Goal: Task Accomplishment & Management: Use online tool/utility

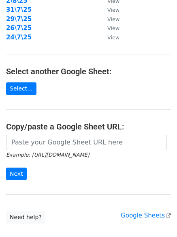
scroll to position [141, 0]
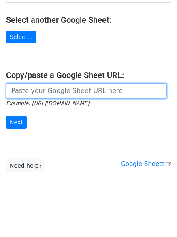
drag, startPoint x: 42, startPoint y: 87, endPoint x: 45, endPoint y: 91, distance: 5.2
click at [42, 87] on input "url" at bounding box center [86, 90] width 161 height 15
paste input "https://docs.google.com/spreadsheets/d/1Sr7ALmTJ7IxlROPzMW42oHmYlkjizUmMi0U7dG9…"
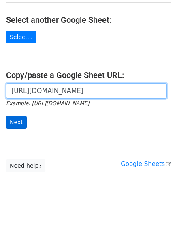
scroll to position [0, 177]
type input "https://docs.google.com/spreadsheets/d/1Sr7ALmTJ7IxlROPzMW42oHmYlkjizUmMi0U7dG9…"
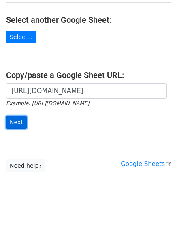
click at [20, 120] on input "Next" at bounding box center [16, 122] width 21 height 13
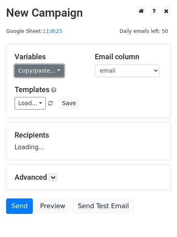
click at [32, 70] on link "Copy/paste..." at bounding box center [39, 70] width 49 height 13
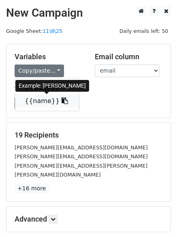
click at [32, 102] on link "{{name}}" at bounding box center [47, 100] width 64 height 13
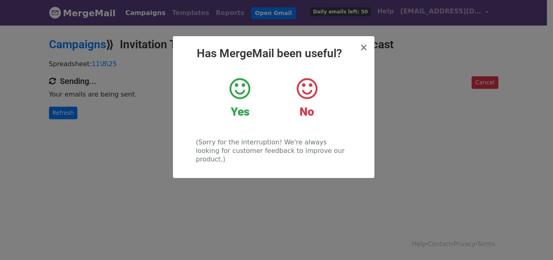
click at [360, 46] on div "× Has MergeMail been useful? Yes No (Sorry for the interruption! We're always l…" at bounding box center [274, 107] width 202 height 142
click at [365, 45] on span "×" at bounding box center [364, 47] width 8 height 11
